Goal: Task Accomplishment & Management: Manage account settings

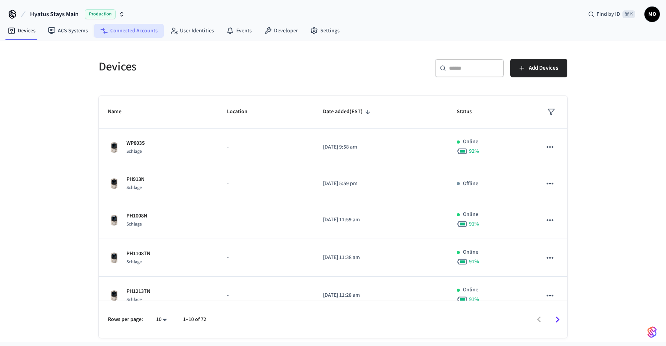
click at [130, 32] on link "Connected Accounts" at bounding box center [129, 31] width 70 height 14
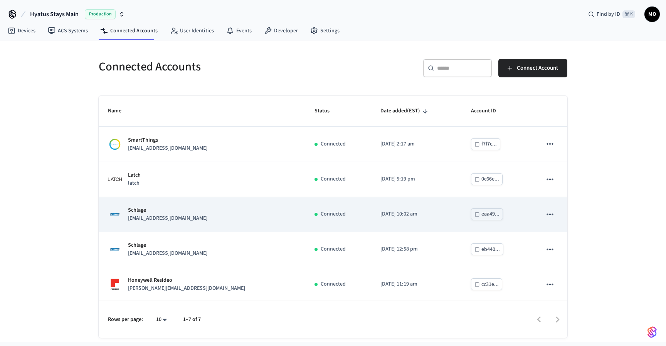
click at [187, 215] on p "[EMAIL_ADDRESS][DOMAIN_NAME]" at bounding box center [167, 219] width 79 height 8
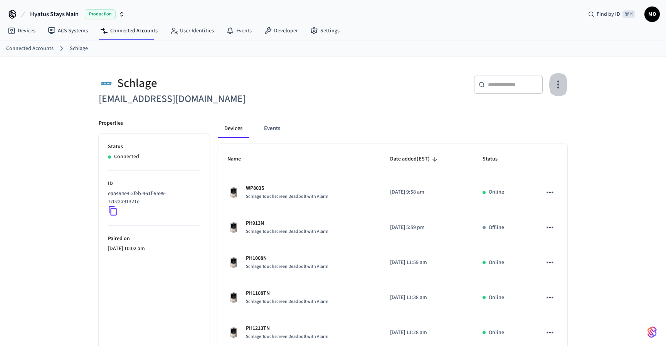
click at [553, 91] on button "button" at bounding box center [558, 84] width 18 height 31
click at [539, 109] on li "Sync Account" at bounding box center [532, 116] width 58 height 20
click at [290, 186] on div at bounding box center [333, 173] width 666 height 346
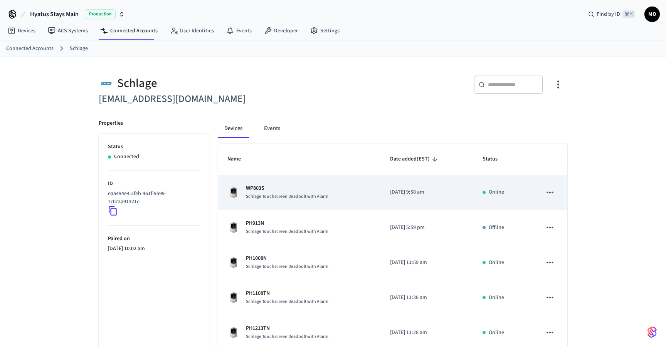
click at [271, 196] on span "Schlage Touchscreen Deadbolt with Alarm" at bounding box center [287, 196] width 82 height 7
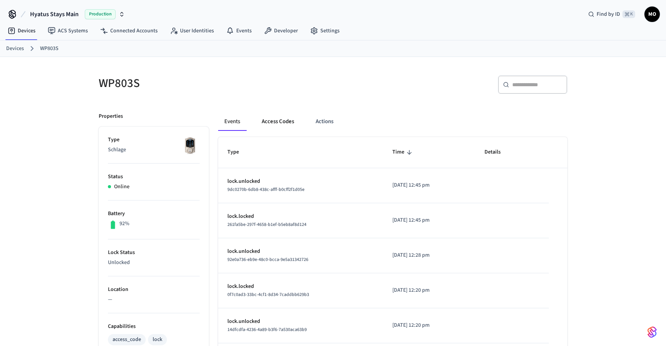
click at [274, 121] on button "Access Codes" at bounding box center [277, 121] width 45 height 18
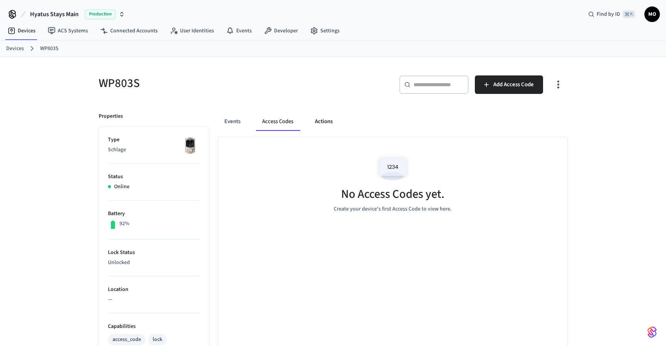
click at [320, 117] on button "Actions" at bounding box center [324, 121] width 30 height 18
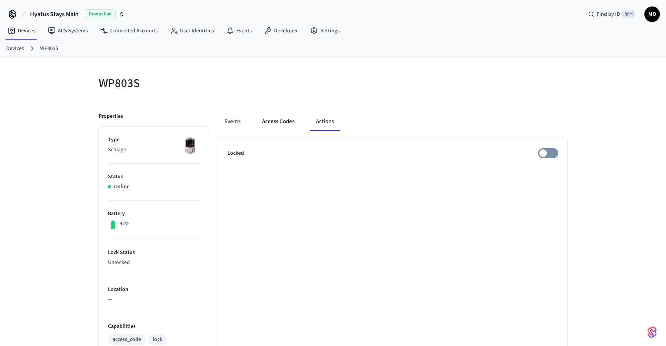
click at [285, 119] on button "Access Codes" at bounding box center [278, 121] width 45 height 18
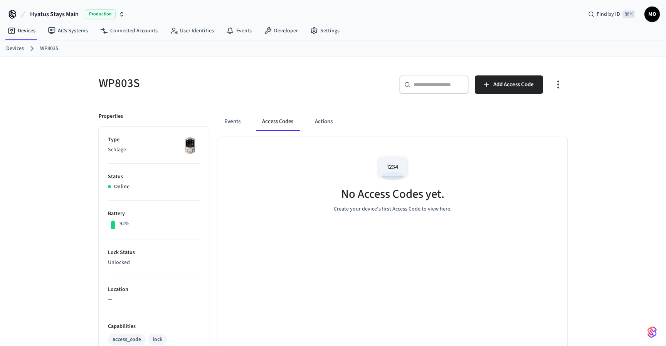
click at [550, 85] on button "button" at bounding box center [558, 84] width 18 height 31
click at [548, 114] on li "Show unmanaged access codes on device" at bounding box center [508, 116] width 108 height 20
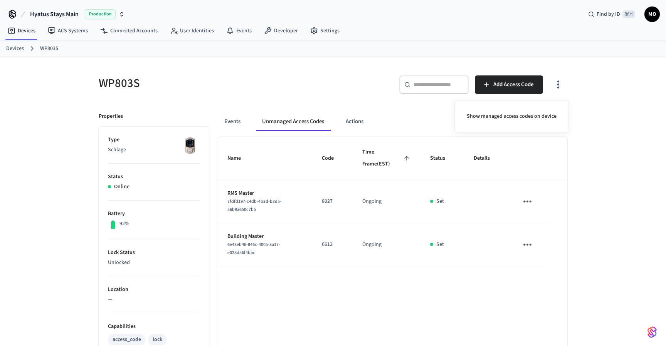
click at [530, 199] on div at bounding box center [333, 173] width 666 height 346
click at [526, 206] on icon "sticky table" at bounding box center [527, 202] width 12 height 12
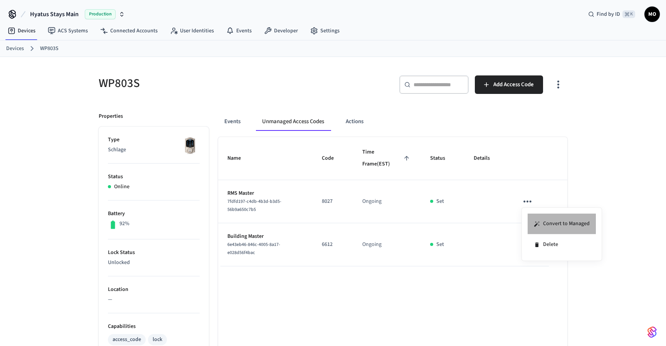
click at [537, 222] on icon at bounding box center [536, 224] width 6 height 6
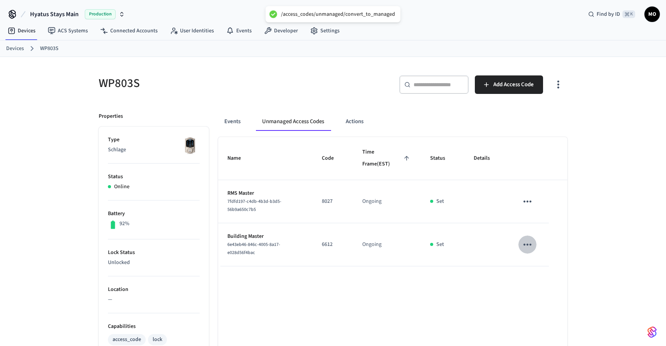
click at [530, 243] on icon "sticky table" at bounding box center [527, 245] width 12 height 12
click at [537, 262] on li "Convert to Managed" at bounding box center [561, 267] width 68 height 21
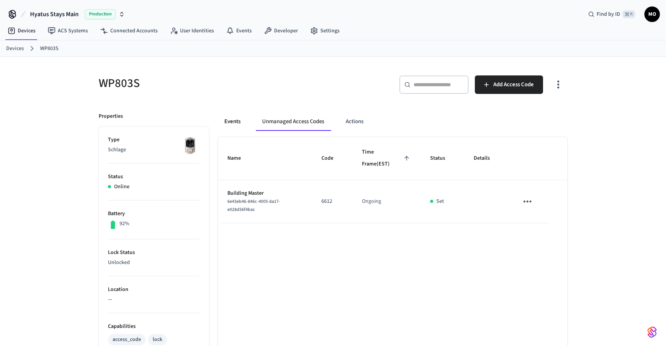
click at [235, 119] on button "Events" at bounding box center [232, 121] width 29 height 18
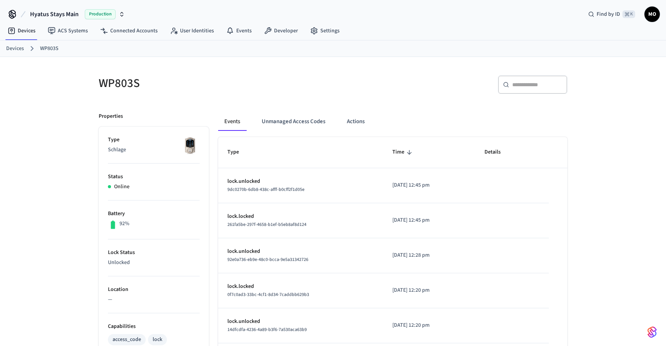
click at [19, 47] on link "Devices" at bounding box center [15, 49] width 18 height 8
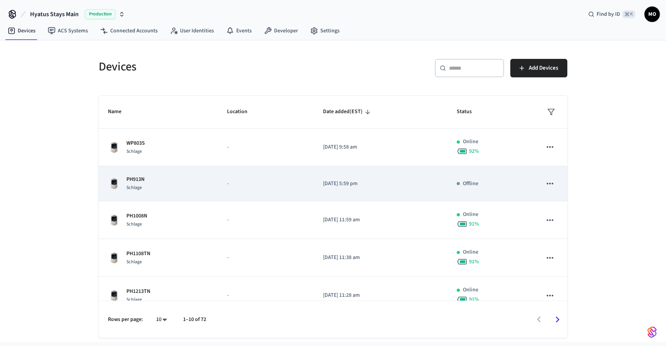
click at [166, 186] on div "PH913N Schlage" at bounding box center [158, 184] width 101 height 16
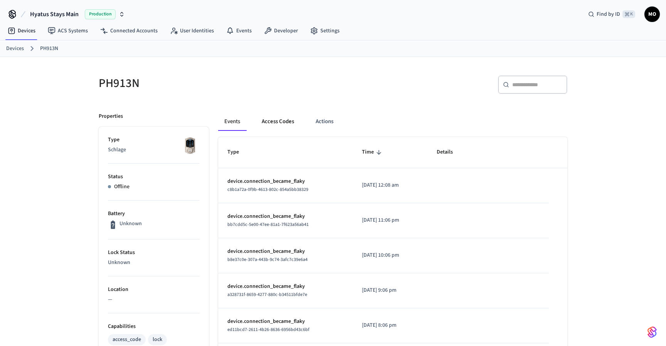
click at [285, 125] on button "Access Codes" at bounding box center [277, 121] width 45 height 18
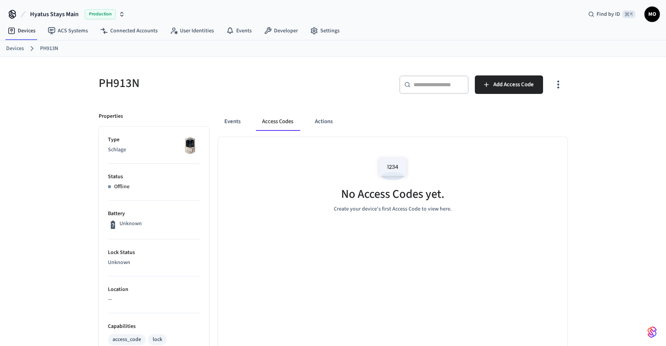
click at [560, 87] on icon "button" at bounding box center [558, 85] width 12 height 12
click at [540, 117] on li "Show unmanaged access codes on device" at bounding box center [508, 116] width 108 height 20
click at [428, 124] on div at bounding box center [333, 173] width 666 height 346
click at [557, 84] on icon "button" at bounding box center [558, 85] width 12 height 12
click at [536, 111] on li "Show managed access codes on device" at bounding box center [511, 116] width 102 height 20
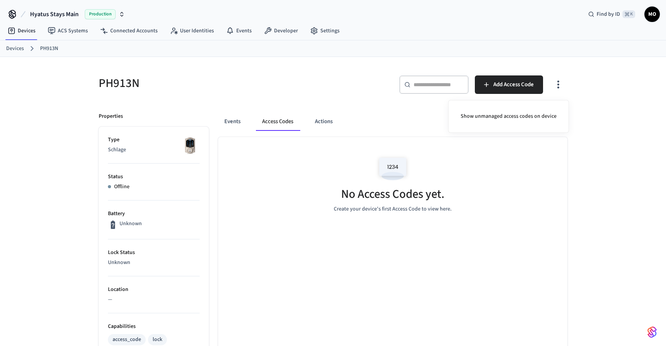
click at [230, 121] on div at bounding box center [333, 173] width 666 height 346
click at [232, 124] on button "Events" at bounding box center [232, 121] width 29 height 18
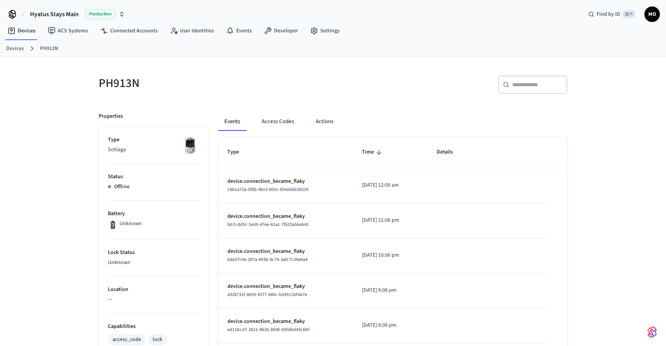
click at [19, 49] on link "Devices" at bounding box center [15, 49] width 18 height 8
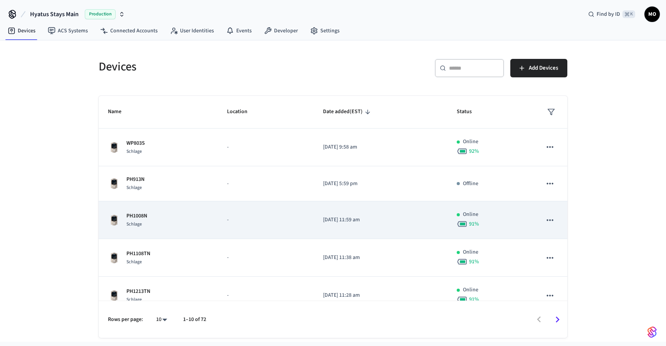
click at [176, 223] on div "PH1008N Schlage" at bounding box center [158, 220] width 101 height 16
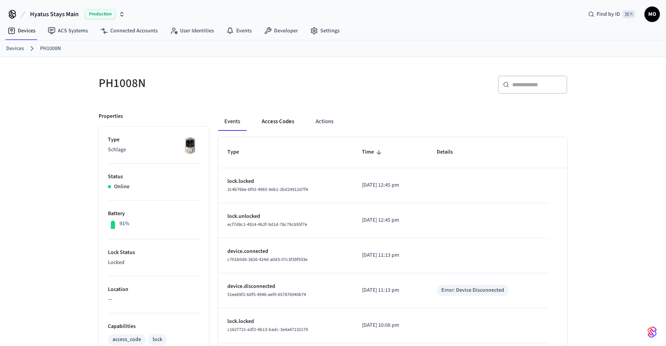
click at [266, 121] on button "Access Codes" at bounding box center [277, 121] width 45 height 18
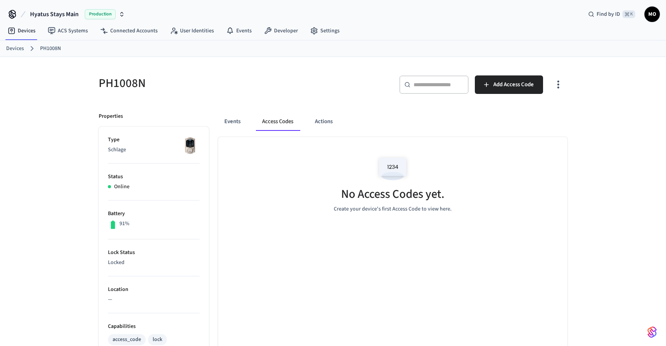
click at [556, 91] on icon "button" at bounding box center [558, 85] width 12 height 12
click at [533, 112] on li "Show unmanaged access codes on device" at bounding box center [508, 116] width 108 height 20
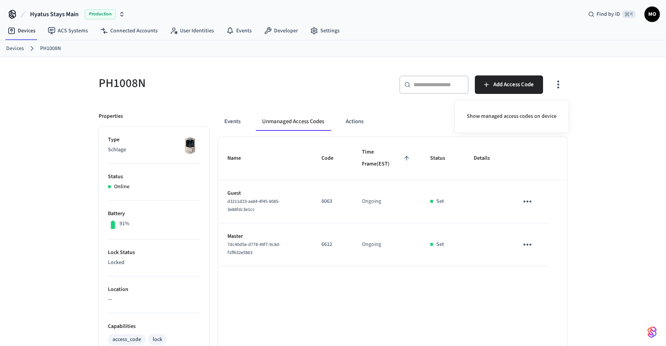
click at [327, 245] on div at bounding box center [333, 173] width 666 height 346
click at [12, 49] on link "Devices" at bounding box center [15, 49] width 18 height 8
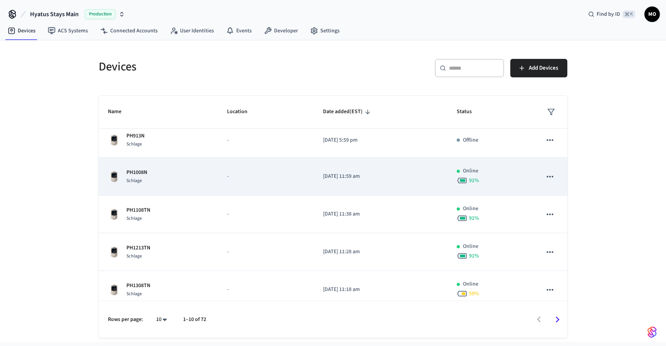
scroll to position [78, 0]
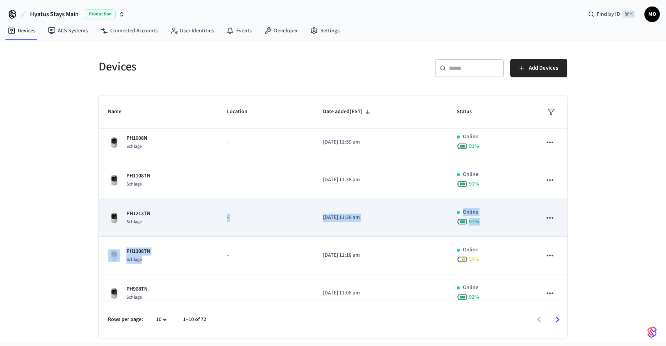
drag, startPoint x: 168, startPoint y: 257, endPoint x: 199, endPoint y: 223, distance: 46.1
click at [199, 223] on tbody "WP803S Schlage - [DATE] 9:58 am Online 92 % PH913N Schlage - [DATE] 5:59 pm Off…" at bounding box center [333, 238] width 468 height 375
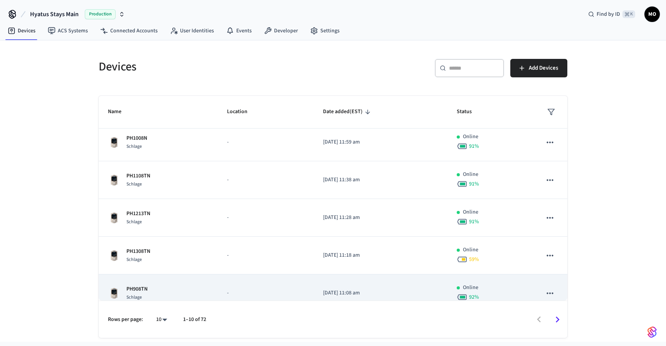
click at [156, 283] on td "PH908TN Schlage" at bounding box center [158, 294] width 119 height 38
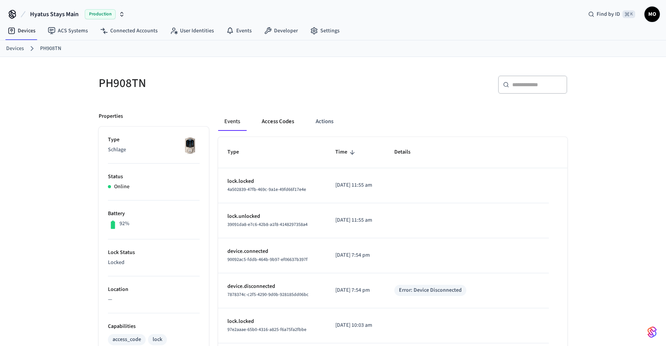
click at [287, 128] on button "Access Codes" at bounding box center [277, 121] width 45 height 18
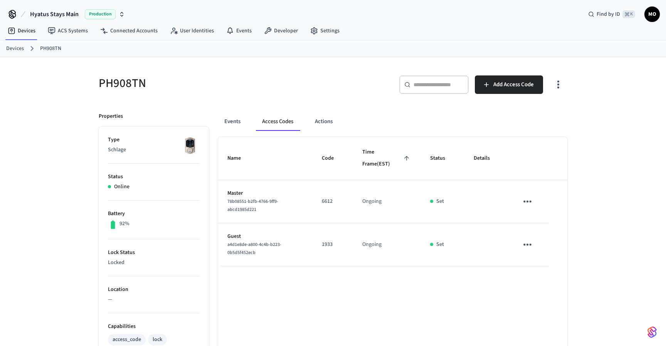
click at [18, 48] on link "Devices" at bounding box center [15, 49] width 18 height 8
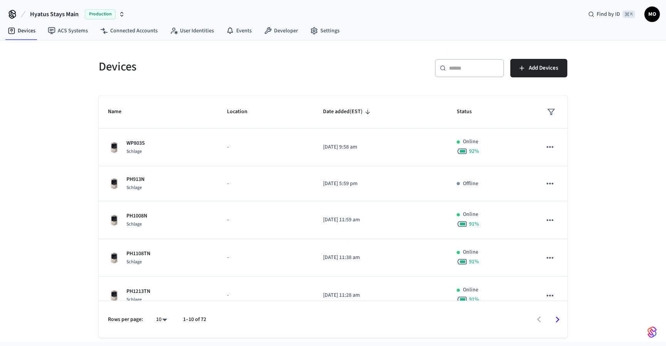
click at [475, 68] on input "text" at bounding box center [474, 68] width 50 height 8
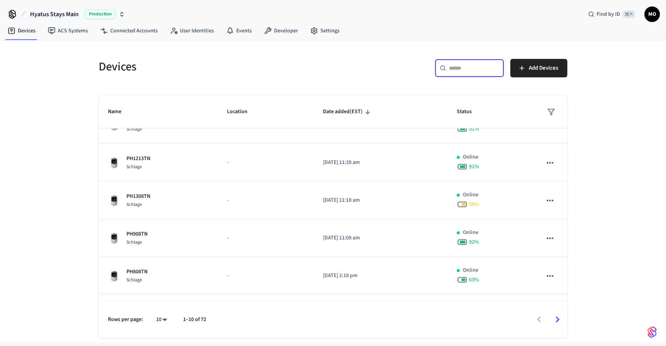
scroll to position [202, 0]
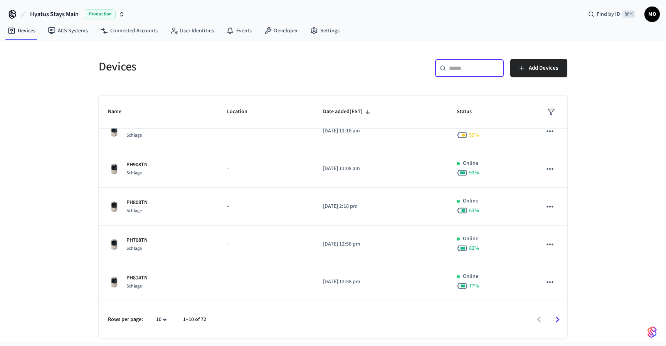
click at [165, 316] on body "Hyatus Stays Main Production Find by ID ⌘ K MO Devices ACS Systems Connected Ac…" at bounding box center [333, 200] width 666 height 400
click at [164, 331] on li "All" at bounding box center [158, 324] width 20 height 20
type input "**"
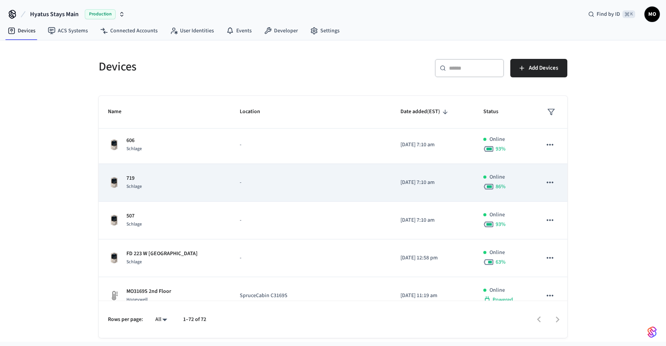
scroll to position [1654, 0]
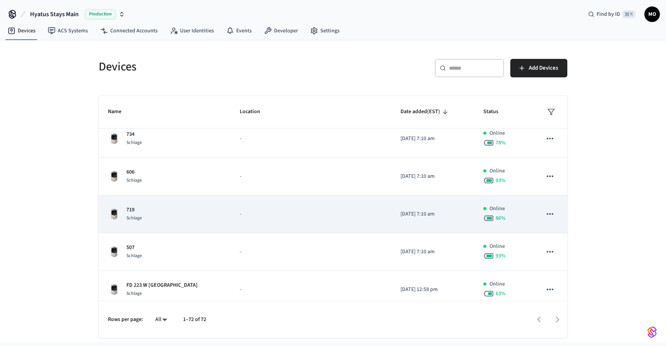
click at [158, 203] on td "719 Schlage" at bounding box center [165, 215] width 132 height 38
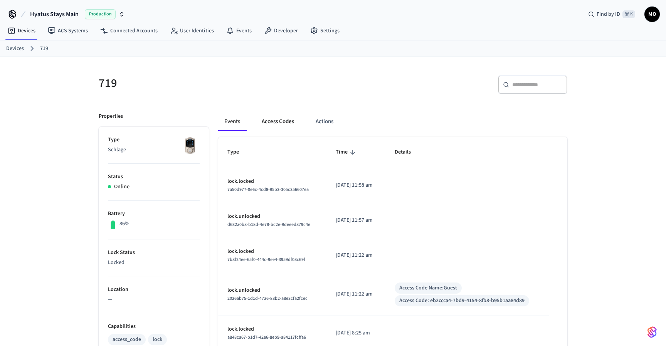
click at [275, 125] on button "Access Codes" at bounding box center [277, 121] width 45 height 18
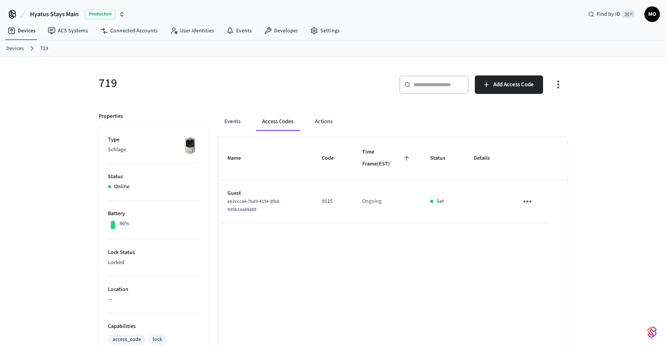
click at [562, 79] on icon "button" at bounding box center [558, 85] width 12 height 12
click at [533, 119] on li "Show unmanaged access codes on device" at bounding box center [508, 116] width 108 height 20
click at [331, 202] on div at bounding box center [333, 173] width 666 height 346
click at [322, 202] on td "2743" at bounding box center [332, 201] width 40 height 43
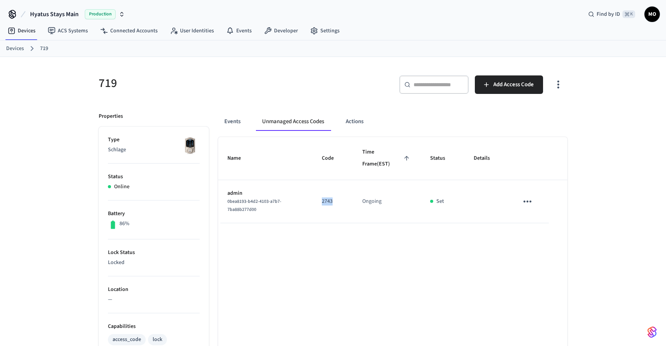
click at [324, 202] on td "2743" at bounding box center [332, 201] width 40 height 43
click at [324, 202] on p "2743" at bounding box center [333, 202] width 22 height 8
click at [526, 199] on icon "sticky table" at bounding box center [527, 202] width 12 height 12
click at [537, 221] on icon at bounding box center [536, 224] width 6 height 6
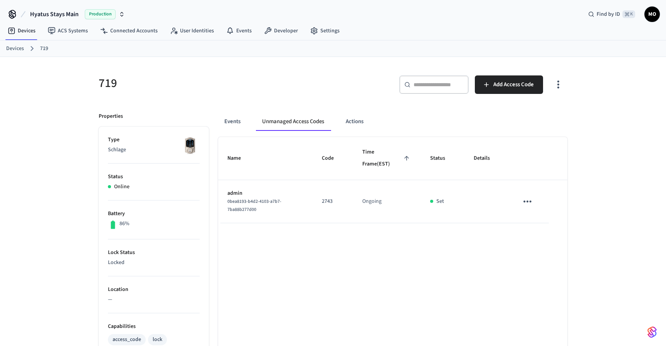
click at [20, 49] on link "Devices" at bounding box center [15, 49] width 18 height 8
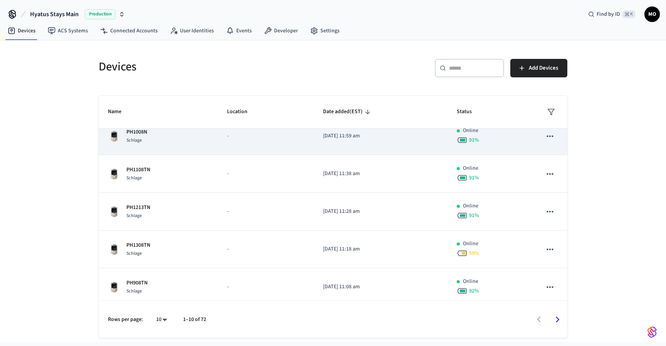
scroll to position [202, 0]
